Goal: Task Accomplishment & Management: Use online tool/utility

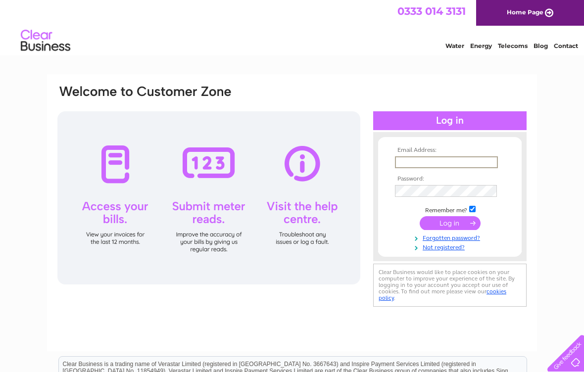
click at [464, 163] on input "text" at bounding box center [446, 162] width 103 height 12
type input "[PERSON_NAME][EMAIL_ADDRESS][DOMAIN_NAME]"
click at [450, 224] on input "submit" at bounding box center [450, 223] width 61 height 14
click at [465, 228] on input "submit" at bounding box center [450, 222] width 61 height 14
click at [202, 164] on div at bounding box center [208, 197] width 303 height 173
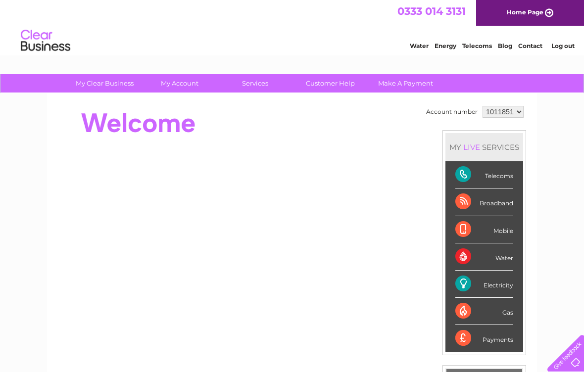
click at [452, 222] on li "Mobile" at bounding box center [485, 229] width 78 height 27
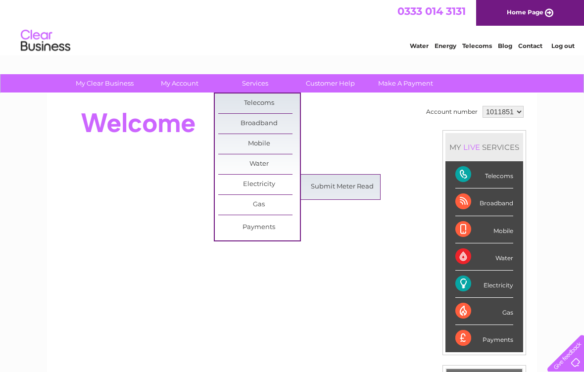
click at [343, 188] on link "Submit Meter Read" at bounding box center [343, 187] width 82 height 20
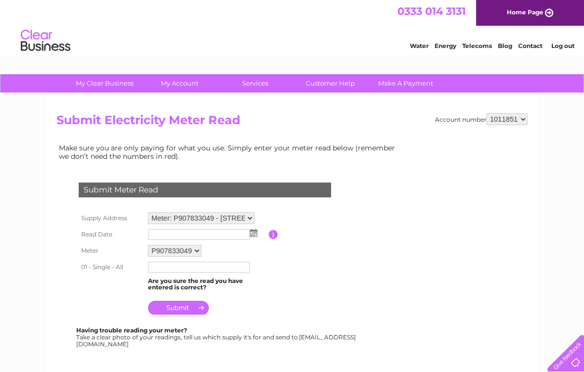
click at [252, 237] on img at bounding box center [253, 233] width 7 height 8
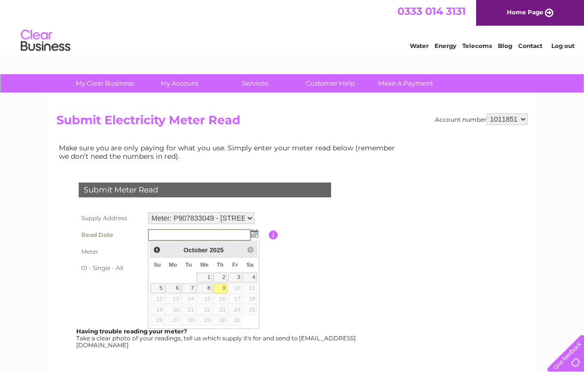
click at [220, 292] on link "9" at bounding box center [220, 289] width 14 height 10
type input "2025/10/09"
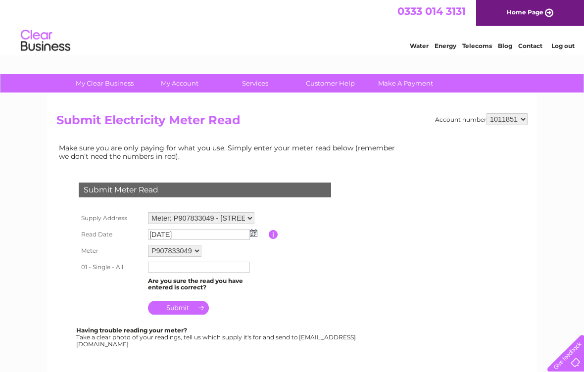
click at [167, 273] on input "text" at bounding box center [199, 267] width 102 height 11
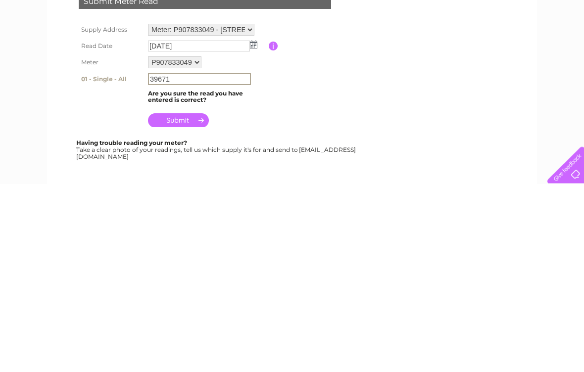
type input "39671"
click at [182, 302] on input "submit" at bounding box center [178, 309] width 61 height 14
